Goal: Navigation & Orientation: Find specific page/section

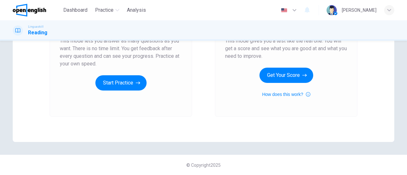
scroll to position [37, 0]
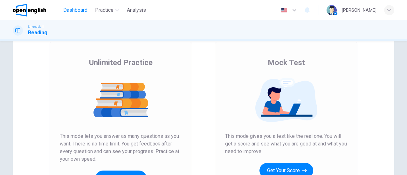
click at [76, 10] on span "Dashboard" at bounding box center [75, 10] width 24 height 8
